Goal: Task Accomplishment & Management: Use online tool/utility

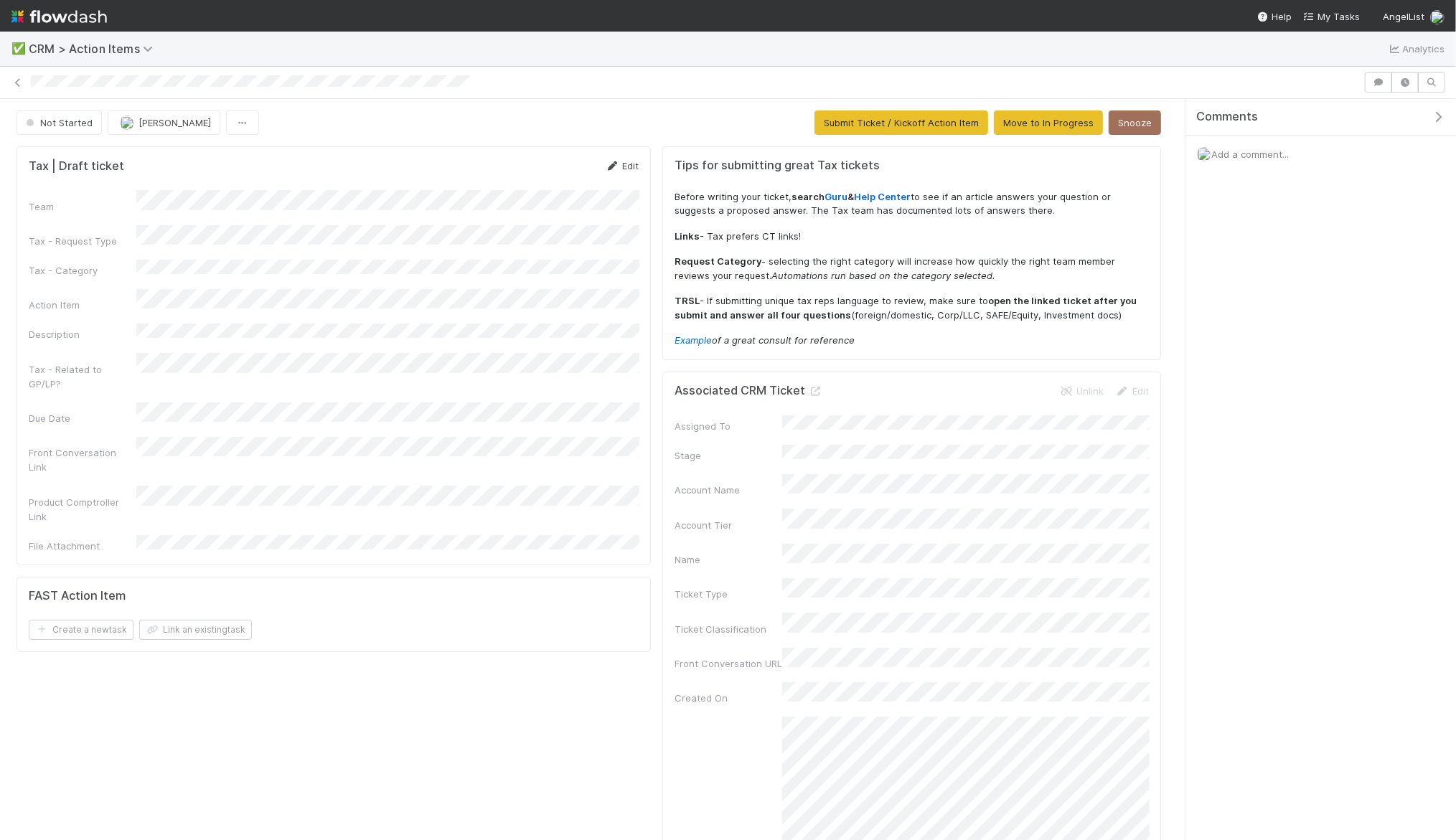
click at [619, 165] on icon at bounding box center [612, 166] width 14 height 9
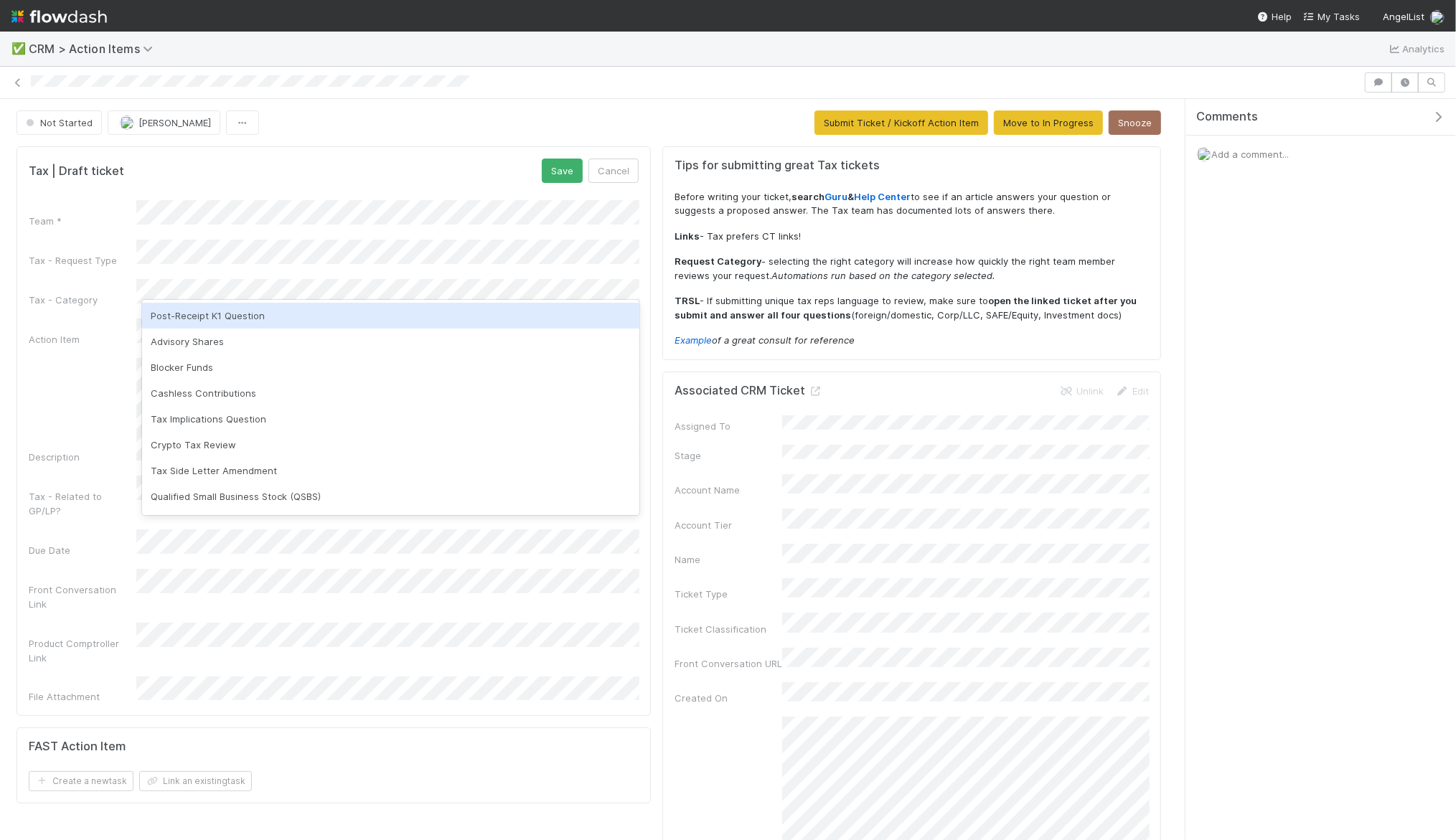
click at [446, 327] on div "Post-Receipt K1 Question" at bounding box center [390, 316] width 497 height 26
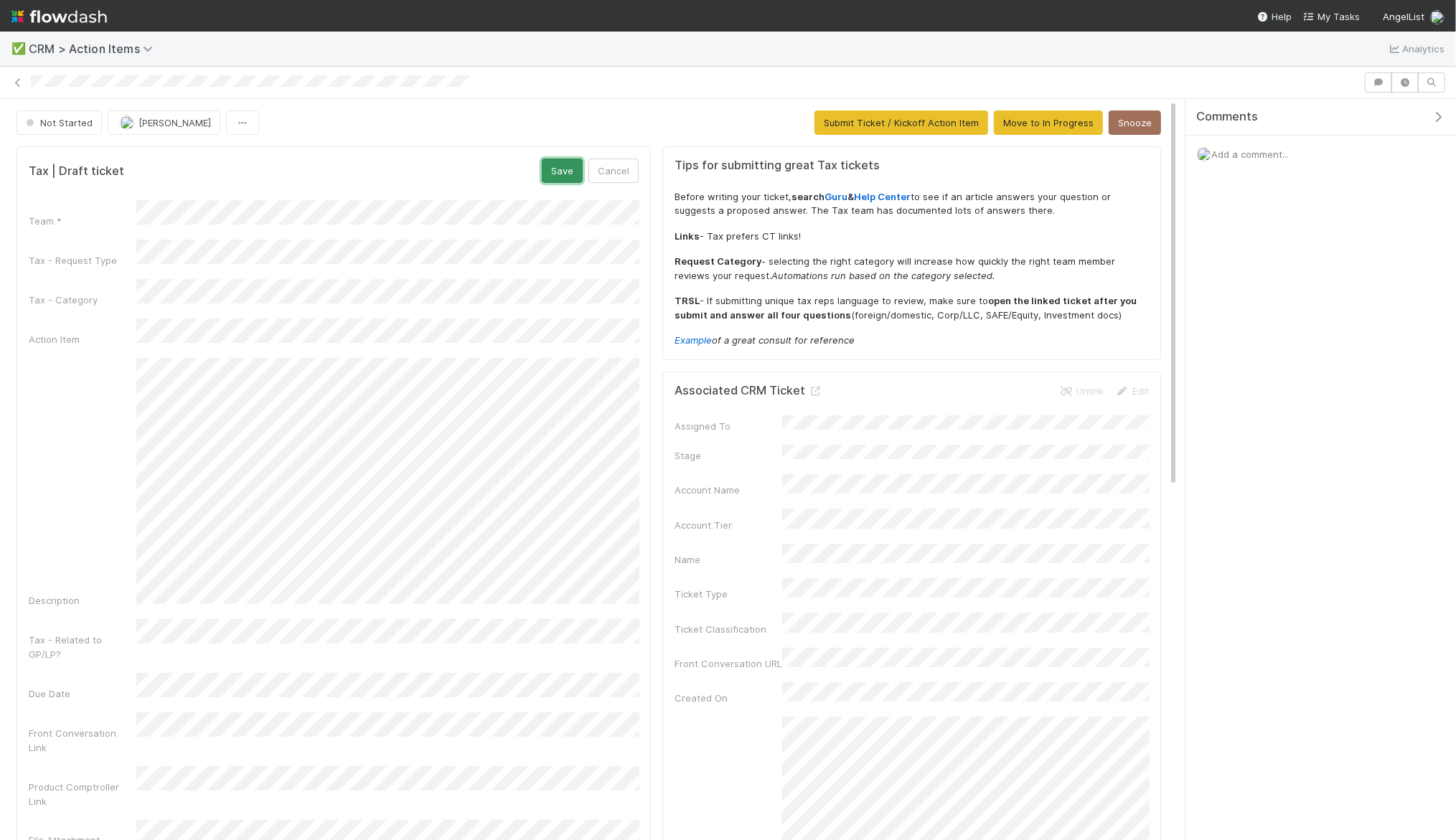
click at [556, 170] on button "Save" at bounding box center [562, 170] width 41 height 24
click at [932, 123] on button "Submit Ticket / Kickoff Action Item" at bounding box center [900, 122] width 173 height 24
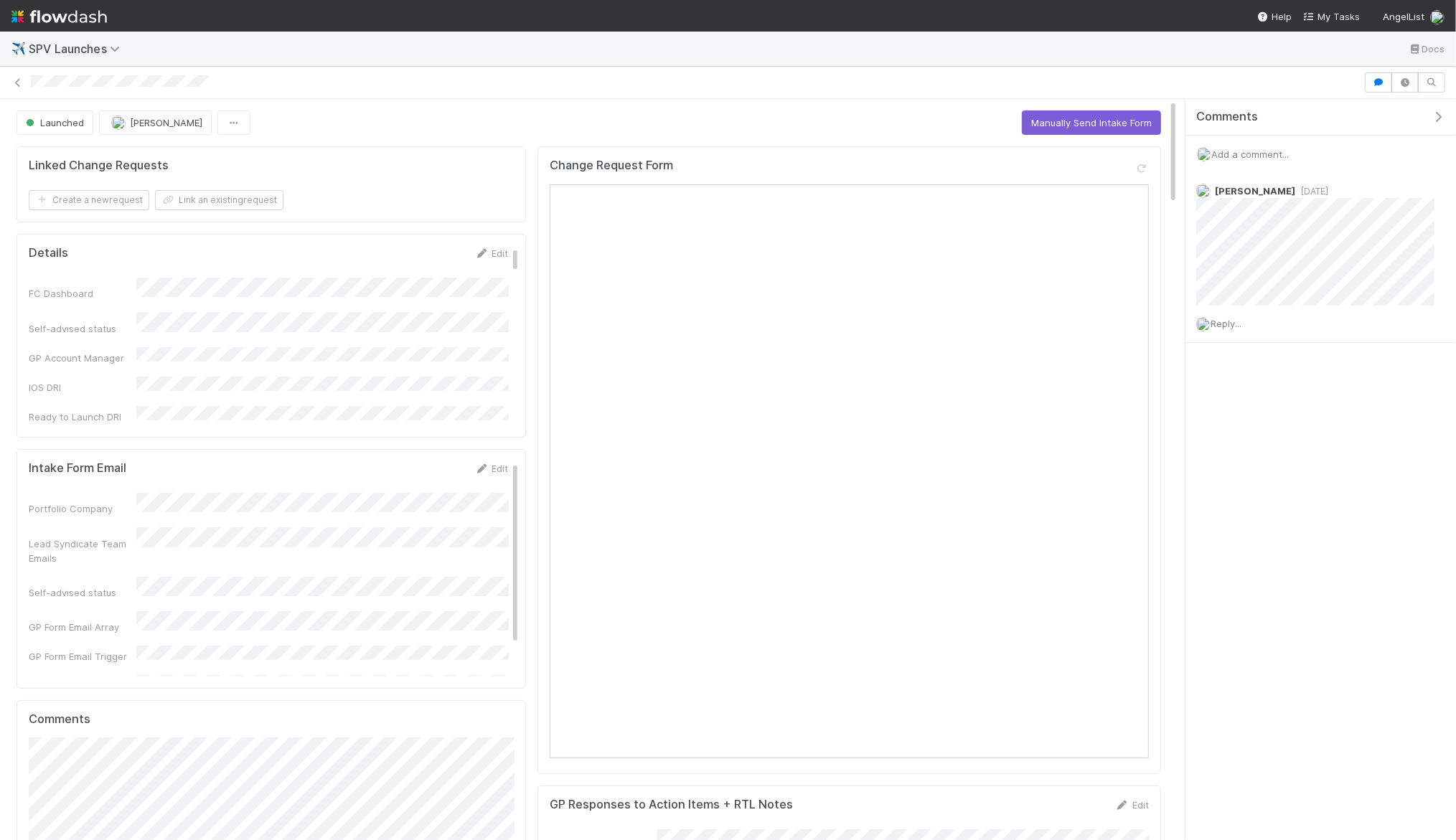
scroll to position [292, 1121]
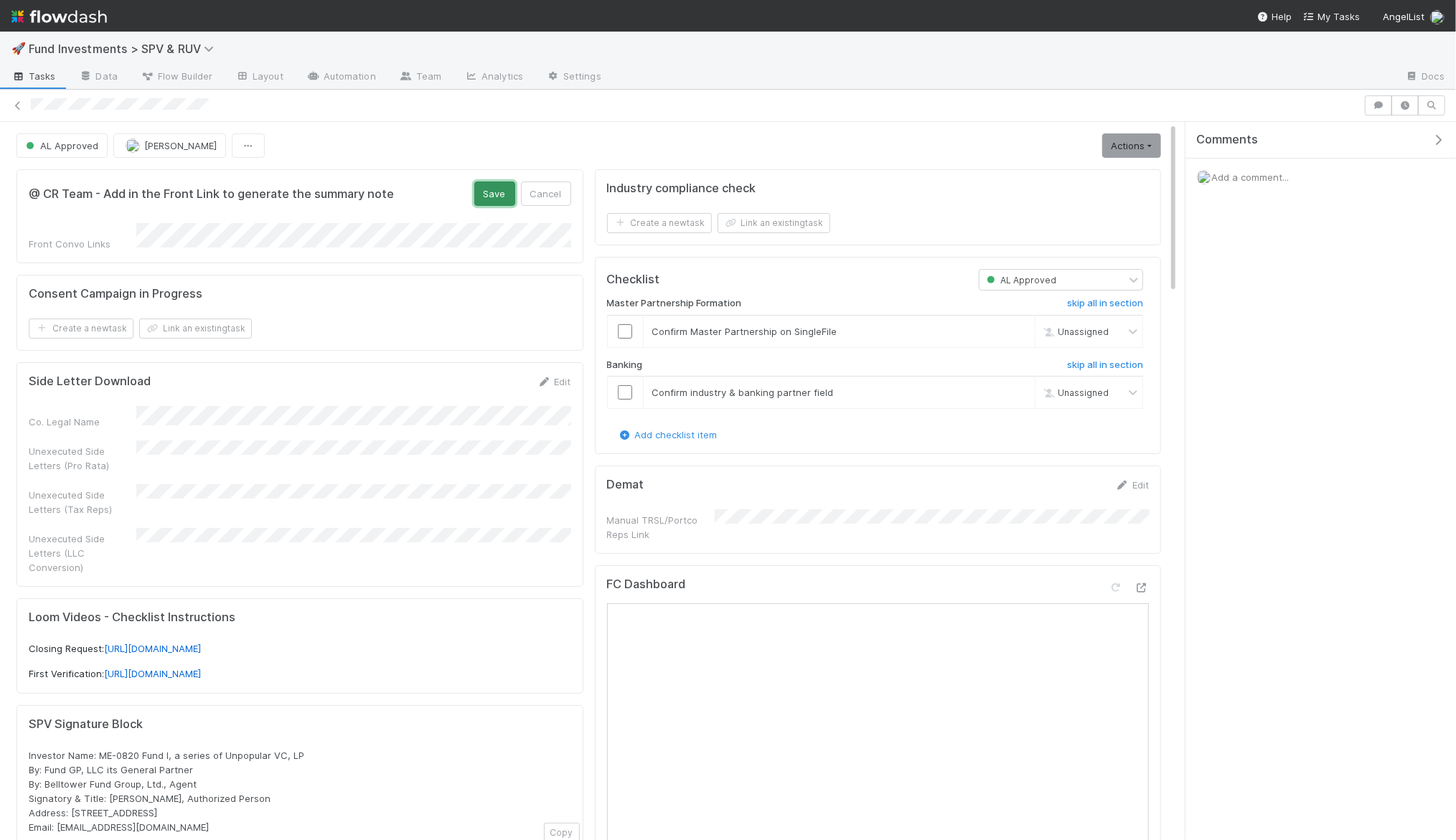
click at [482, 188] on button "Save" at bounding box center [494, 193] width 41 height 24
